Goal: Information Seeking & Learning: Learn about a topic

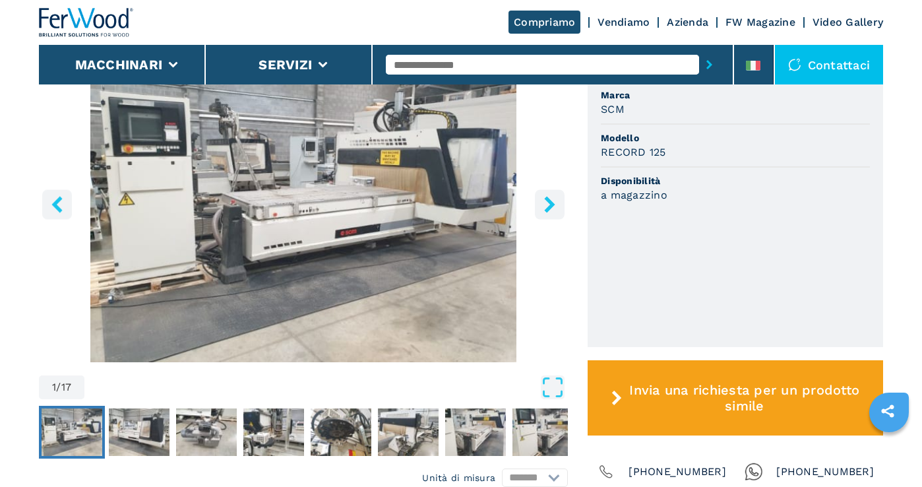
scroll to position [451, 0]
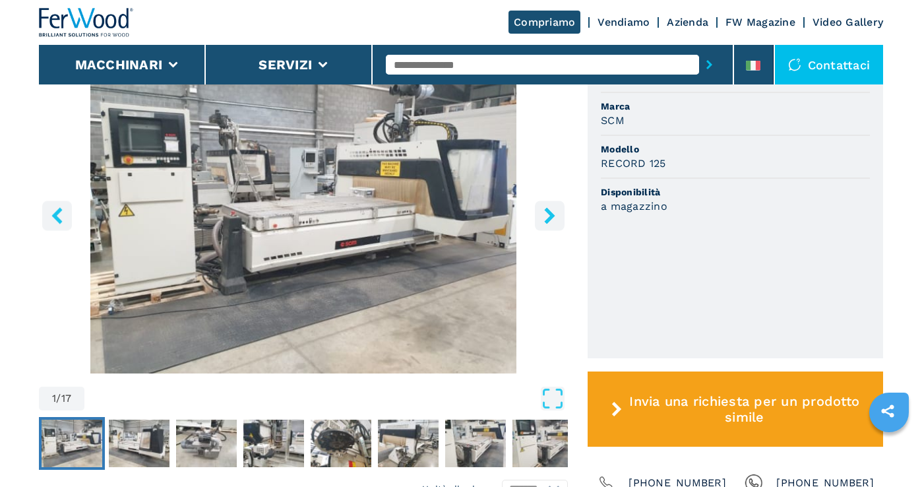
click at [556, 218] on icon "right-button" at bounding box center [549, 215] width 16 height 16
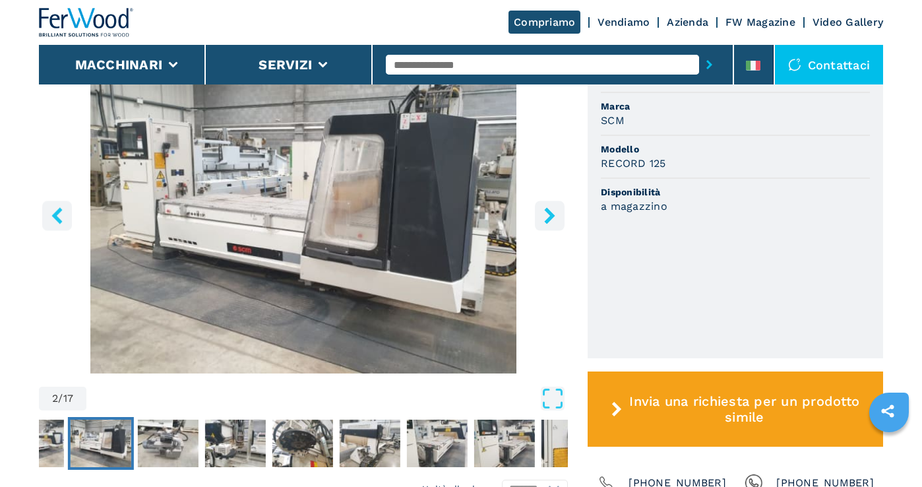
click at [556, 218] on icon "right-button" at bounding box center [549, 215] width 16 height 16
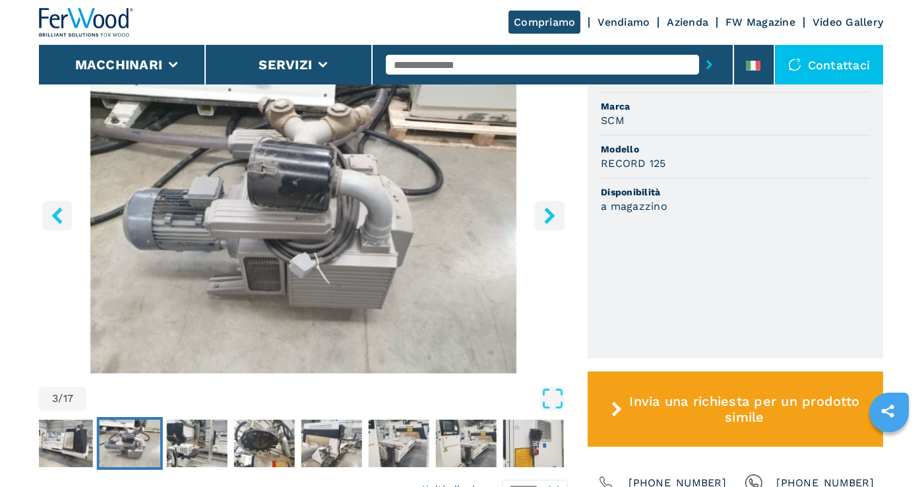
click at [557, 218] on icon "right-button" at bounding box center [549, 215] width 16 height 16
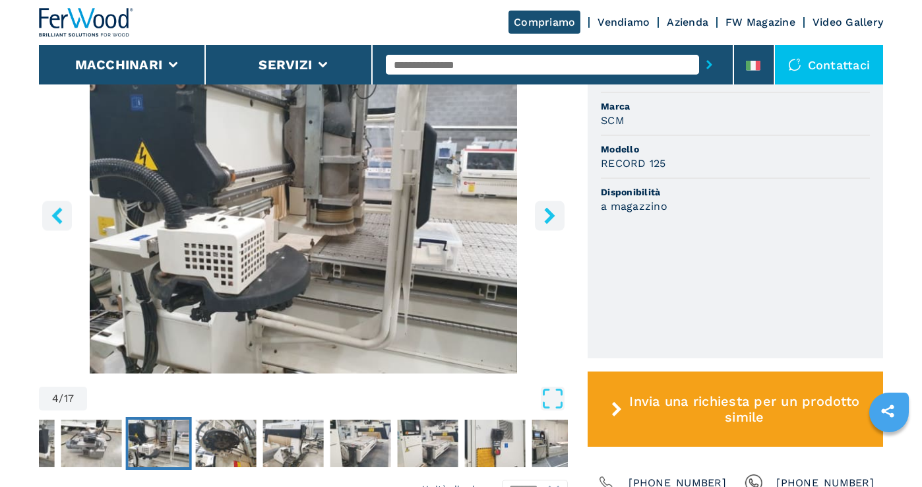
click at [557, 218] on icon "right-button" at bounding box center [549, 215] width 16 height 16
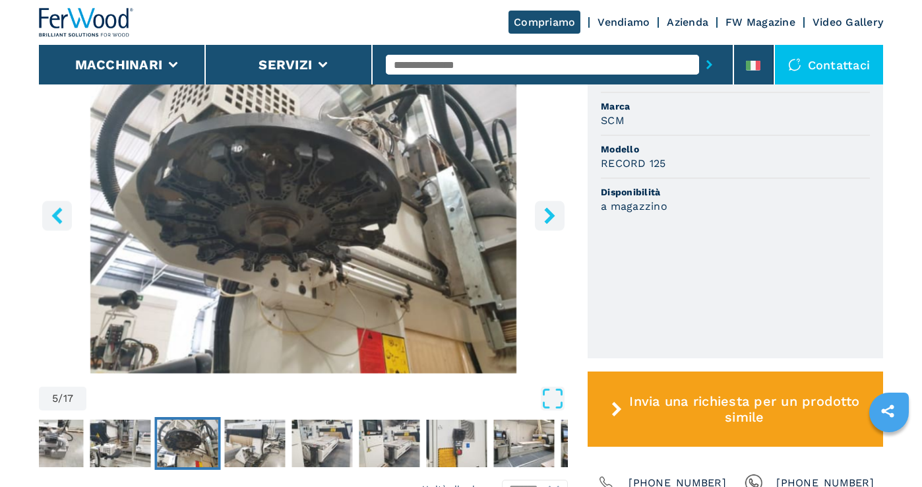
click at [556, 218] on icon "right-button" at bounding box center [549, 215] width 16 height 16
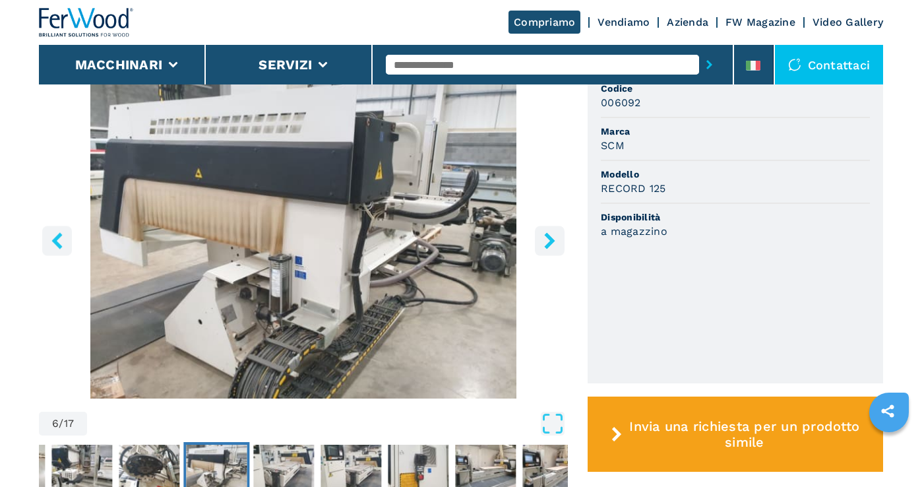
scroll to position [421, 0]
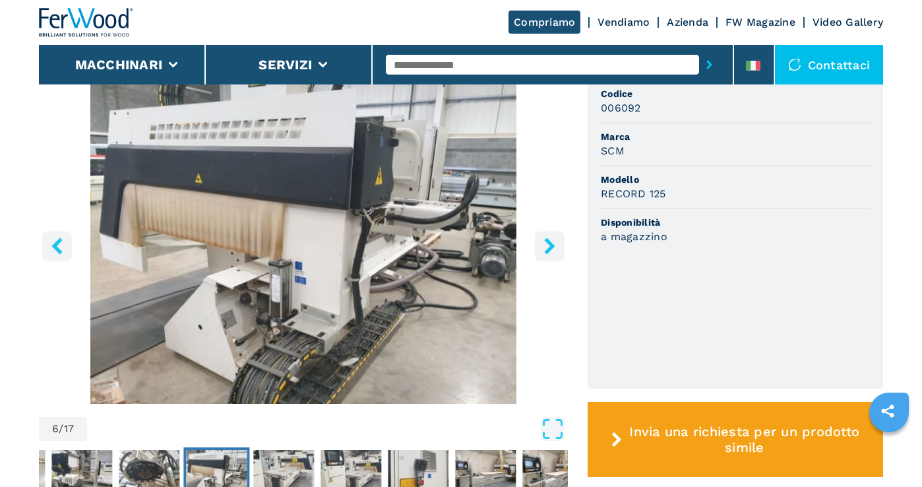
click at [551, 245] on icon "right-button" at bounding box center [549, 245] width 11 height 16
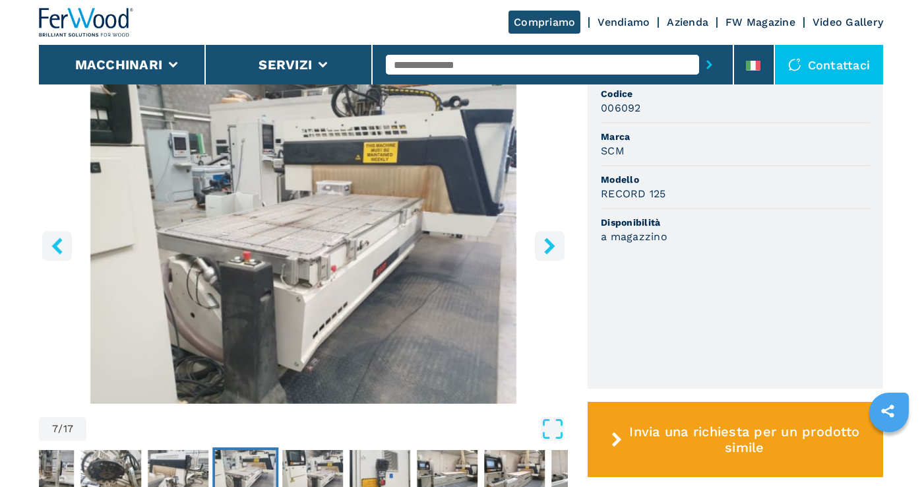
click at [552, 245] on icon "right-button" at bounding box center [549, 245] width 11 height 16
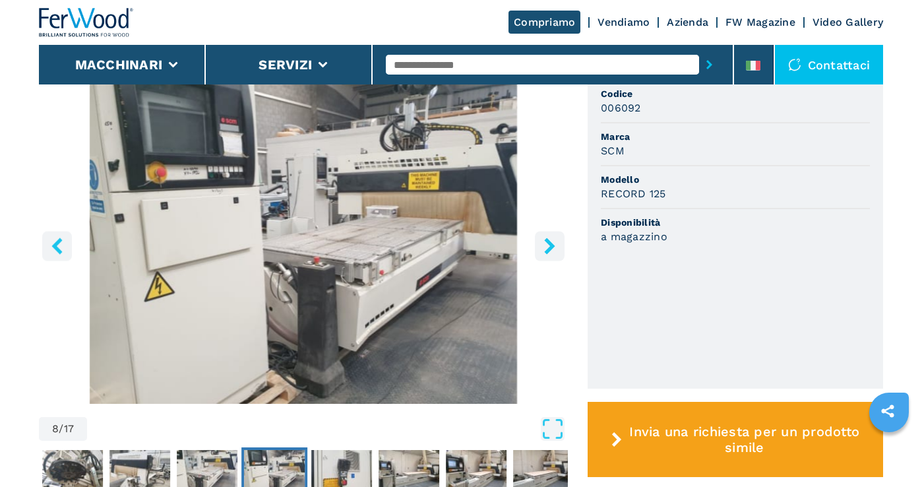
click at [552, 245] on icon "right-button" at bounding box center [549, 245] width 11 height 16
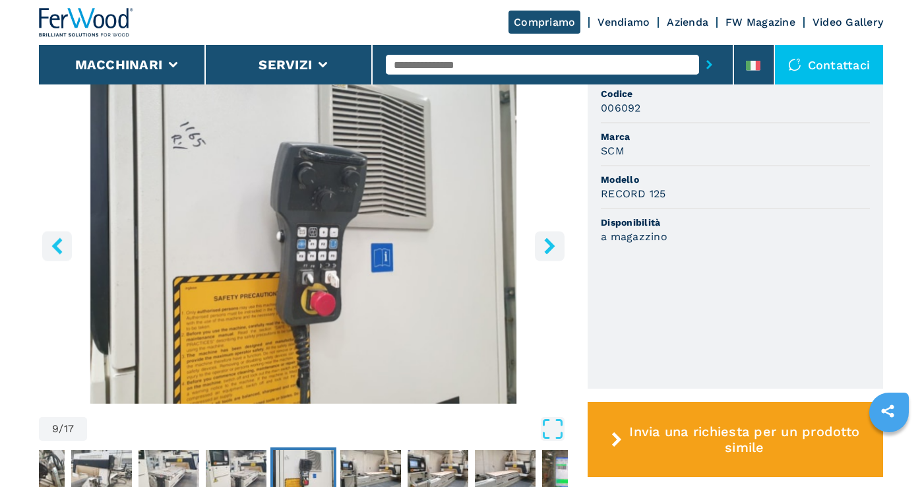
click at [552, 245] on icon "right-button" at bounding box center [549, 245] width 11 height 16
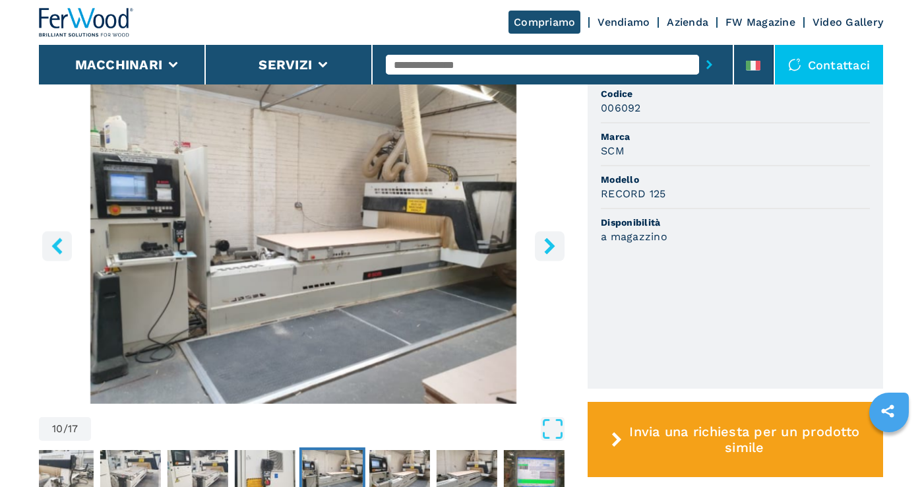
click at [552, 245] on icon "right-button" at bounding box center [549, 245] width 11 height 16
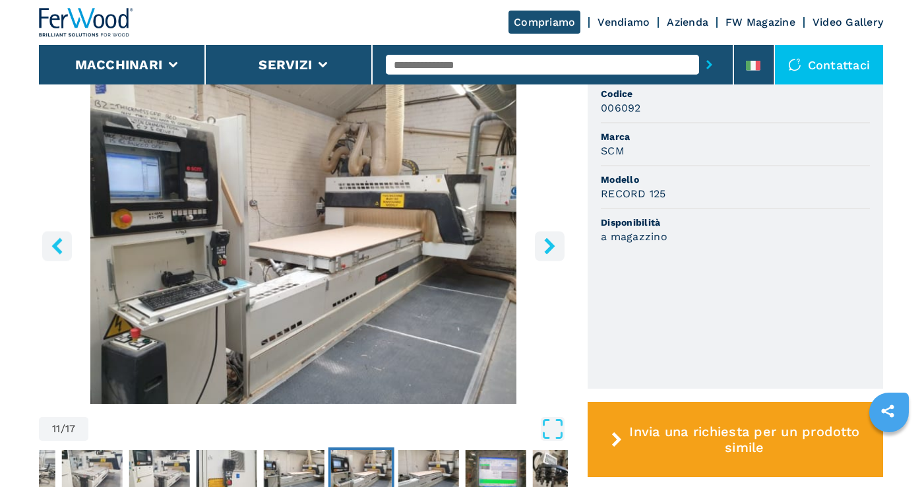
click at [553, 245] on icon "right-button" at bounding box center [549, 245] width 11 height 16
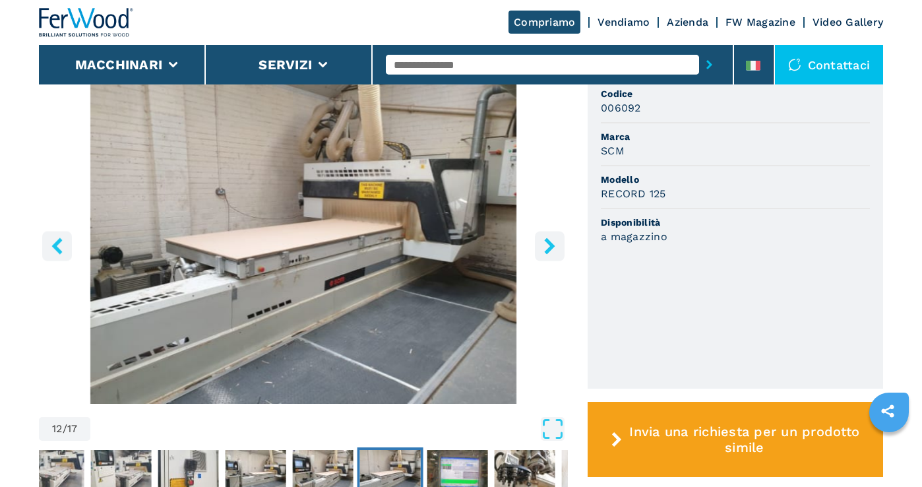
click at [549, 244] on icon "right-button" at bounding box center [549, 245] width 11 height 16
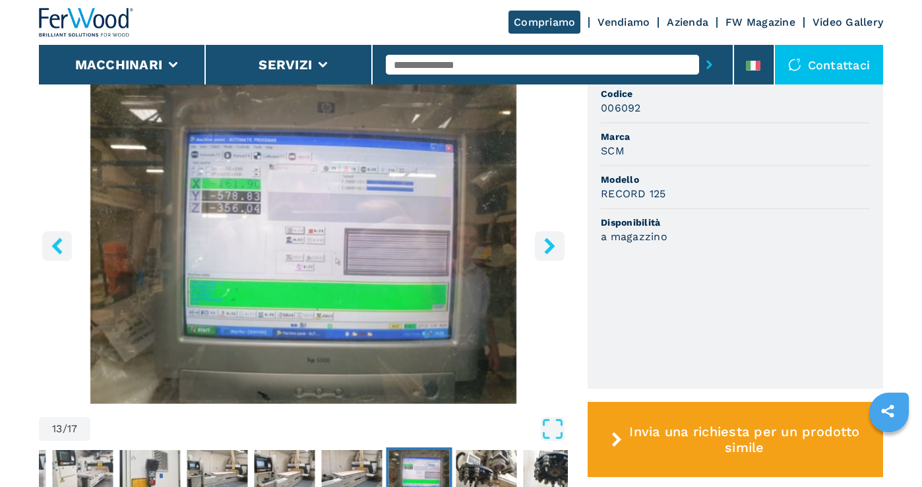
click at [549, 244] on icon "right-button" at bounding box center [549, 245] width 11 height 16
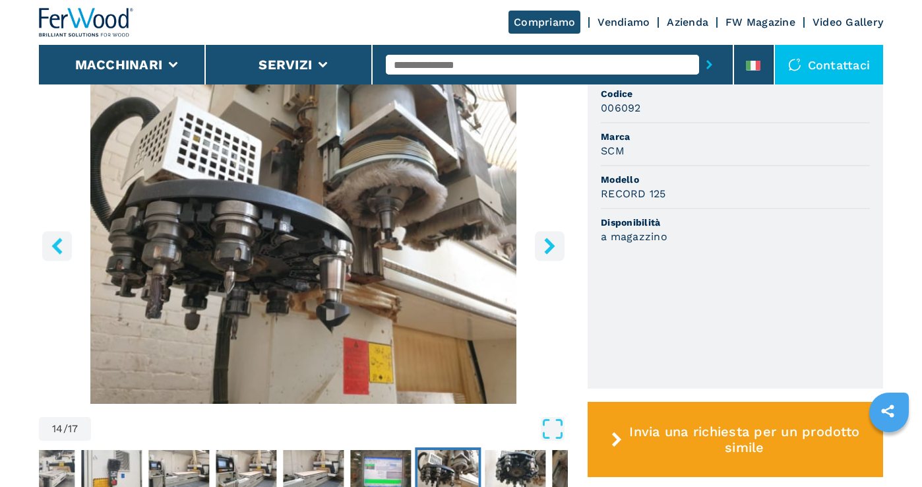
click at [553, 243] on icon "right-button" at bounding box center [549, 245] width 16 height 16
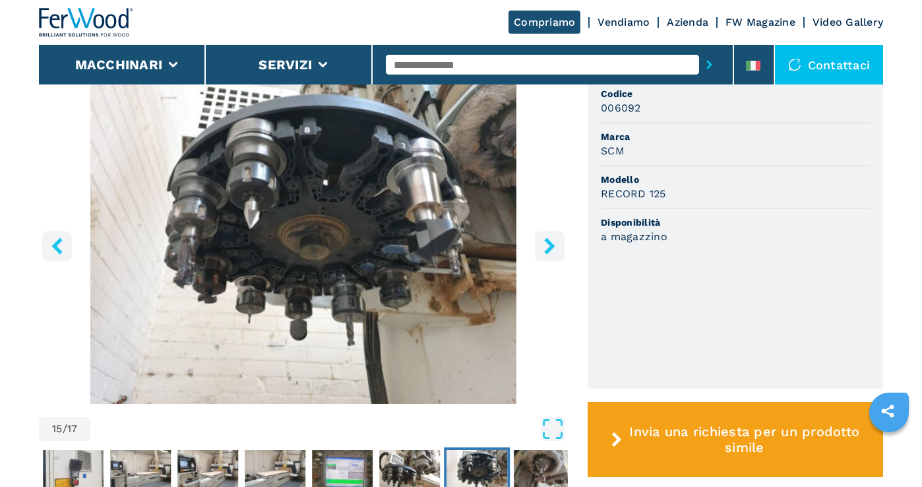
click at [553, 243] on icon "right-button" at bounding box center [549, 245] width 16 height 16
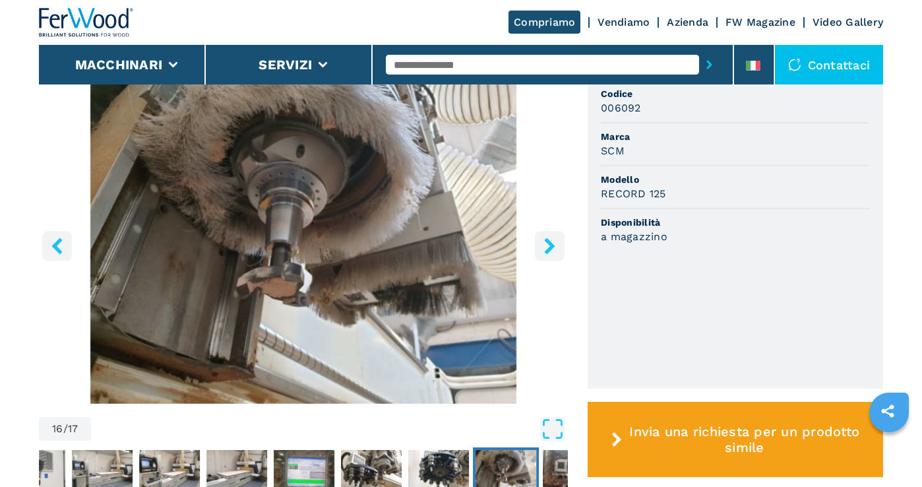
click at [547, 241] on icon "right-button" at bounding box center [549, 245] width 11 height 16
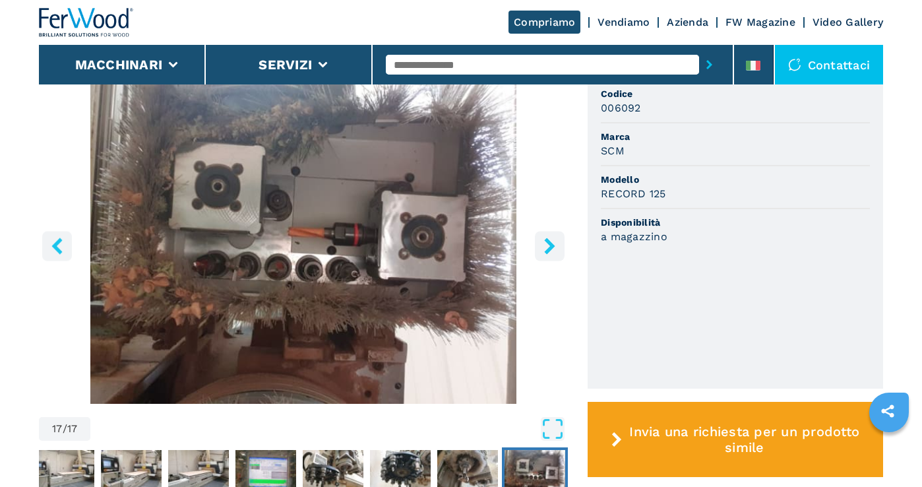
click at [547, 241] on icon "right-button" at bounding box center [549, 245] width 11 height 16
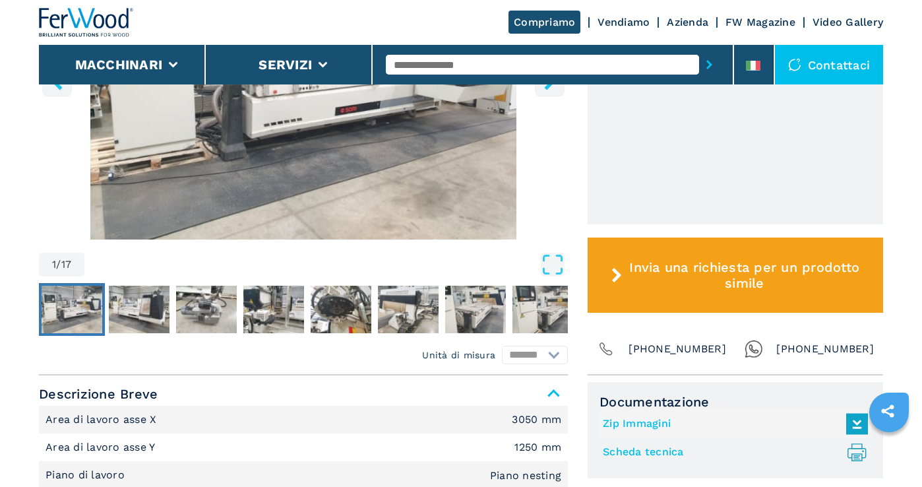
scroll to position [586, 0]
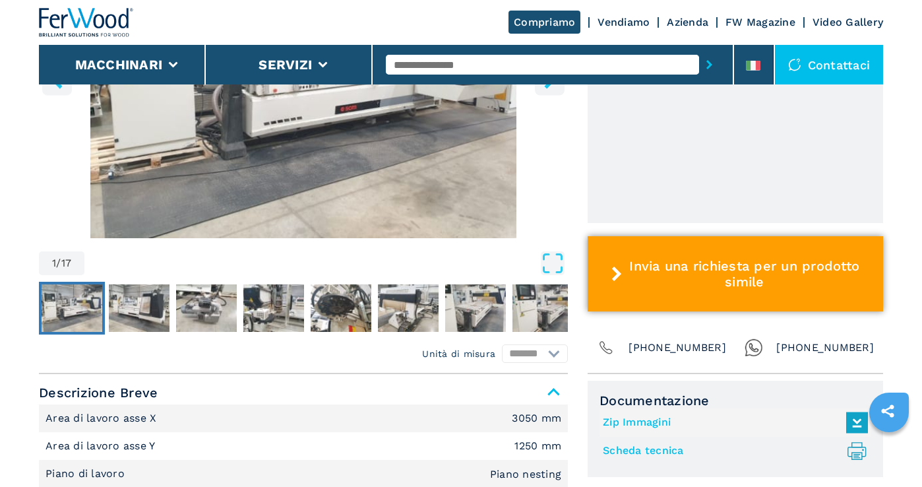
click at [701, 269] on span "Invia una richiesta per un prodotto simile" at bounding box center [744, 274] width 233 height 32
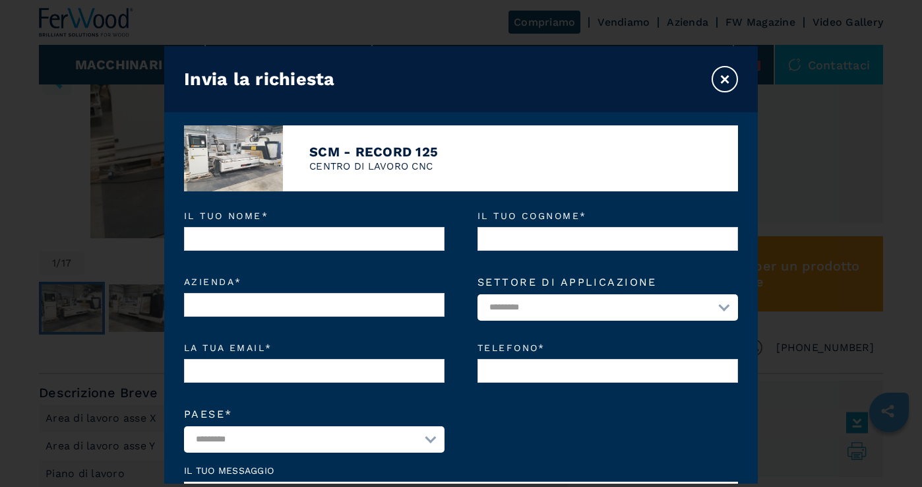
scroll to position [0, 0]
click at [714, 80] on button "×" at bounding box center [725, 79] width 26 height 26
